Goal: Submit feedback/report problem

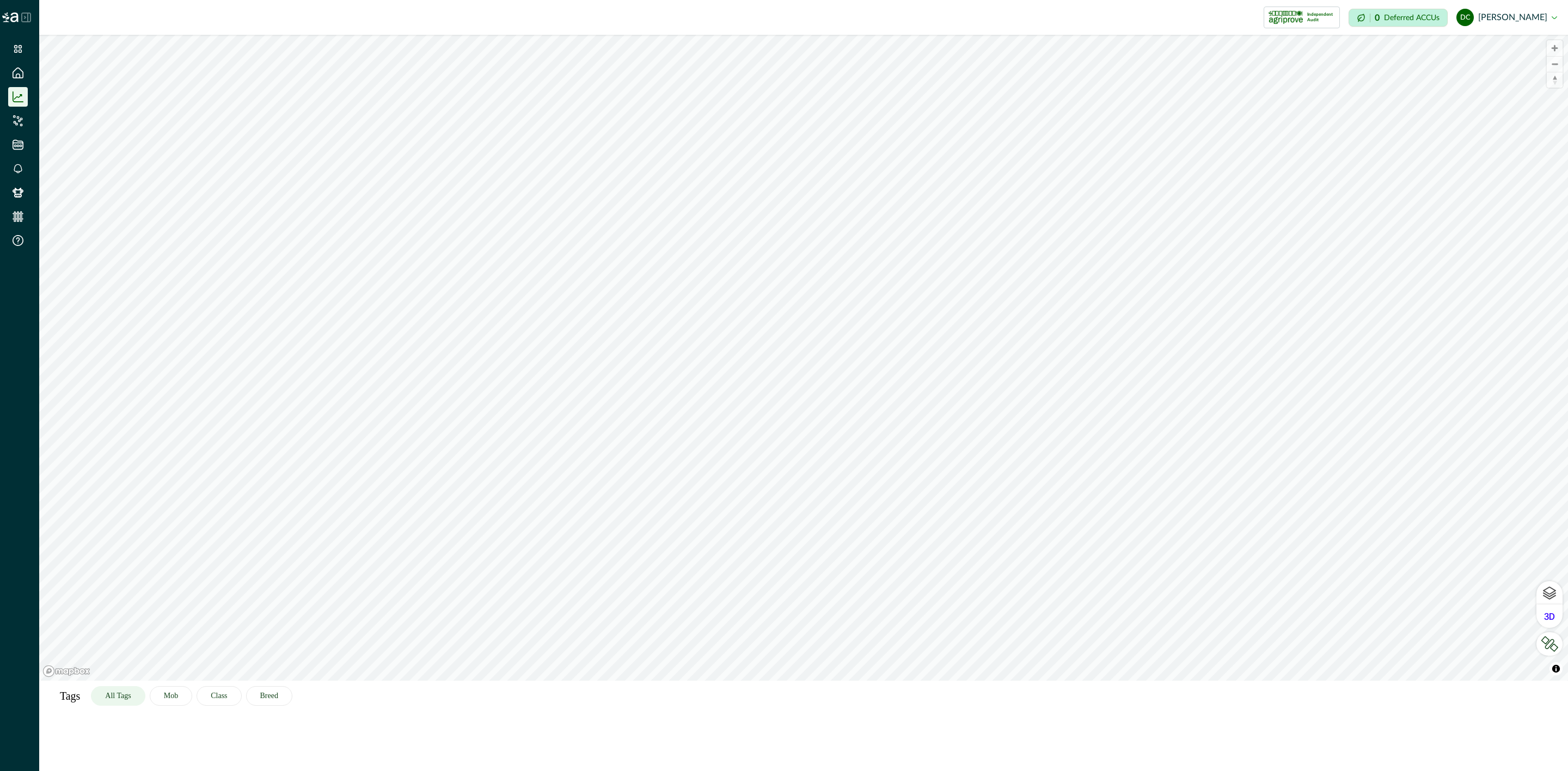
click at [22, 14] on icon at bounding box center [26, 17] width 9 height 9
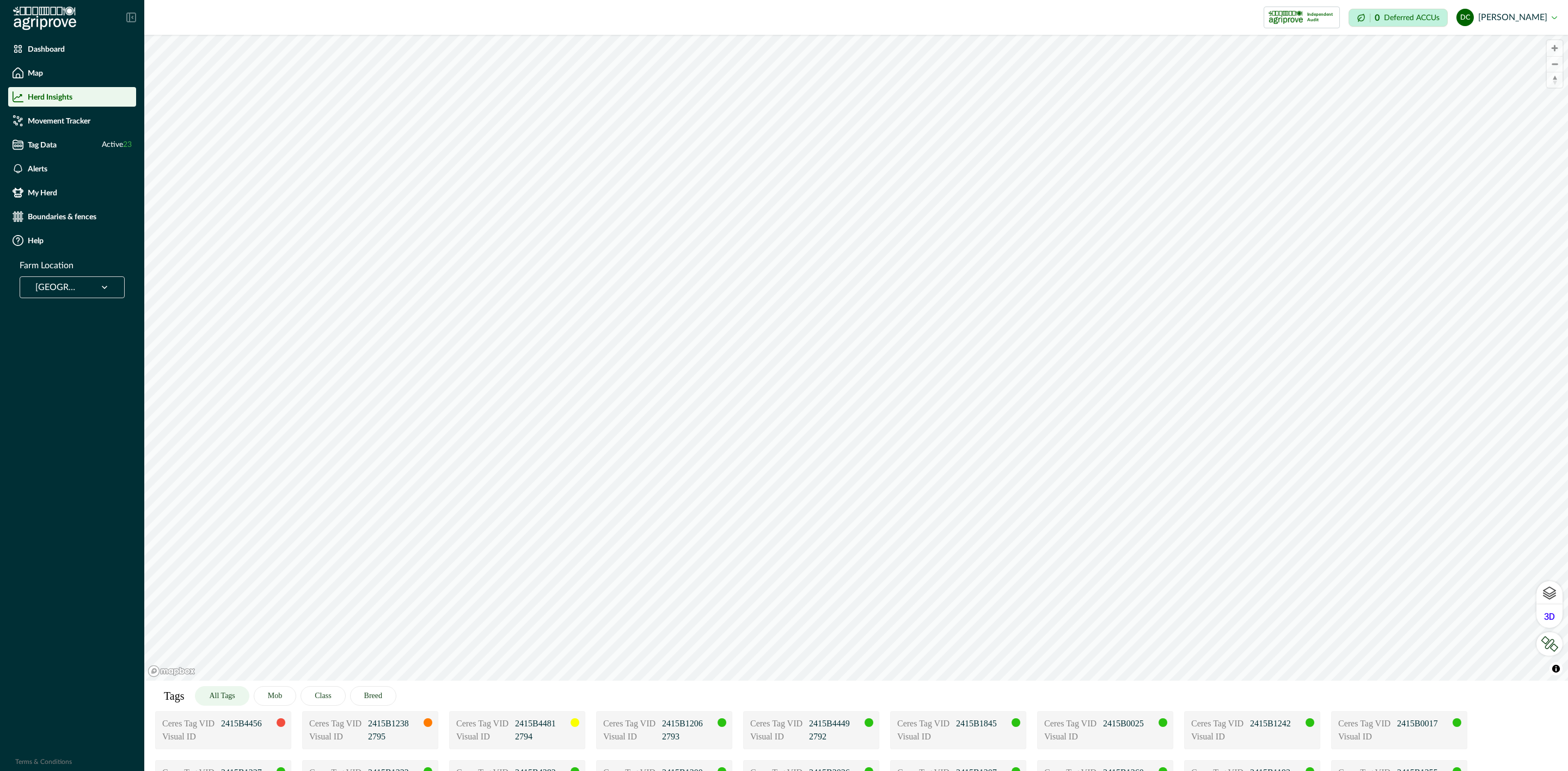
click at [75, 283] on div at bounding box center [58, 288] width 45 height 15
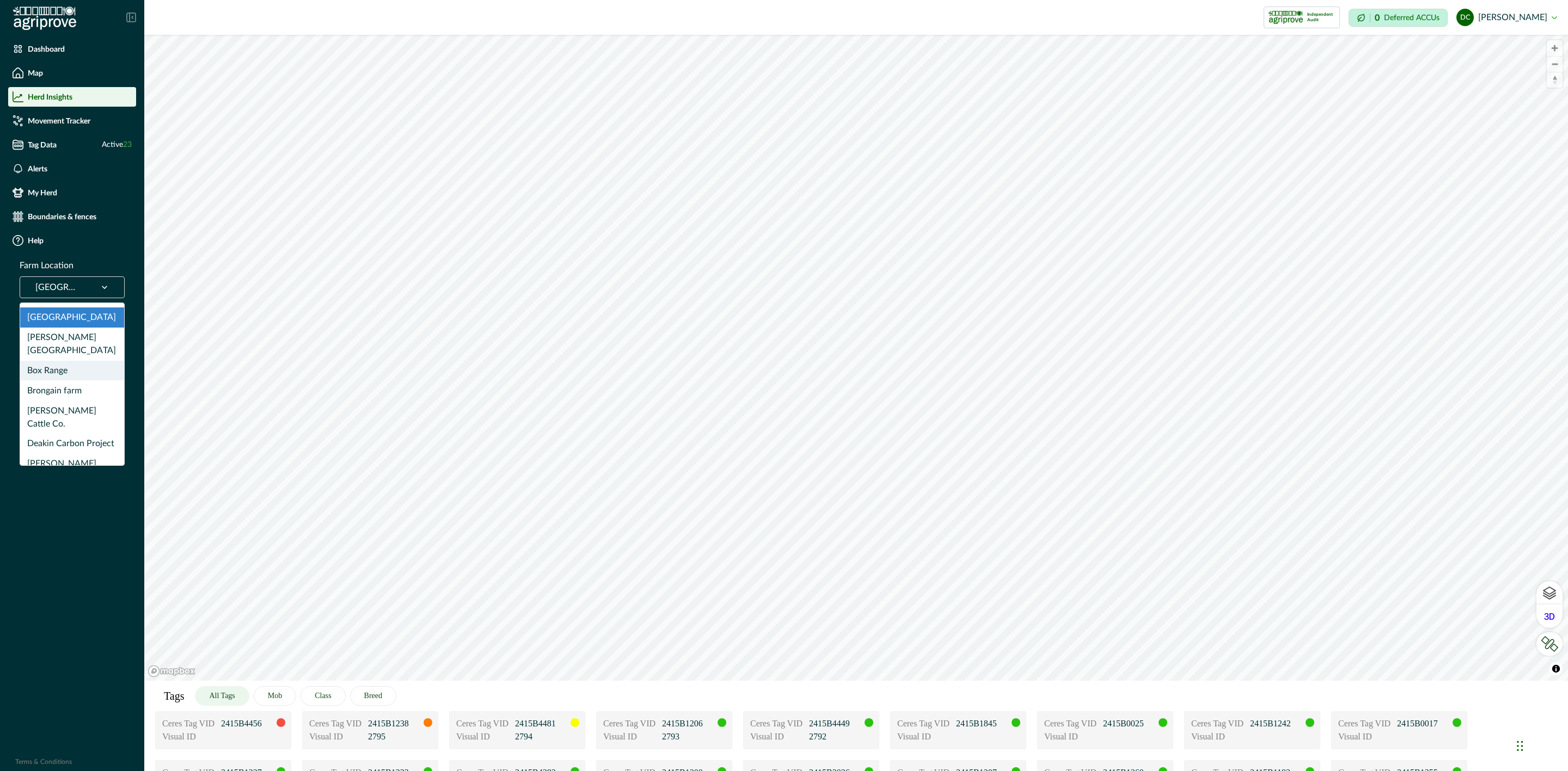
click at [77, 361] on div "Box Range" at bounding box center [72, 370] width 104 height 20
